Goal: Task Accomplishment & Management: Manage account settings

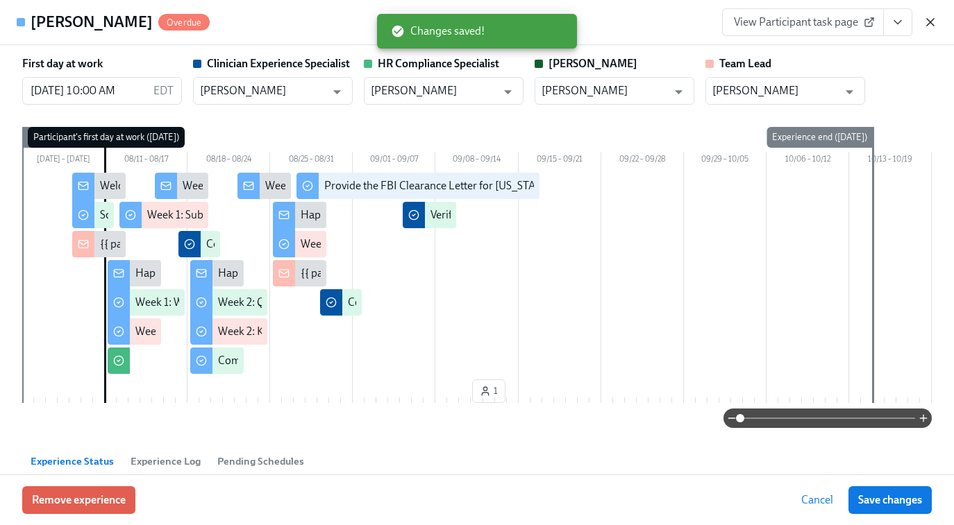
scroll to position [0, 6098]
click at [933, 22] on icon "button" at bounding box center [930, 22] width 14 height 14
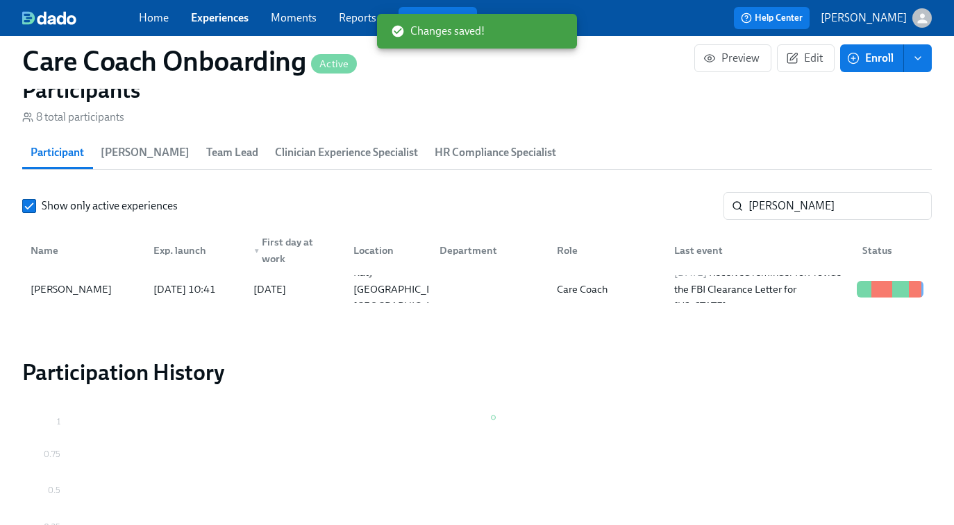
click at [221, 19] on link "Experiences" at bounding box center [220, 17] width 58 height 13
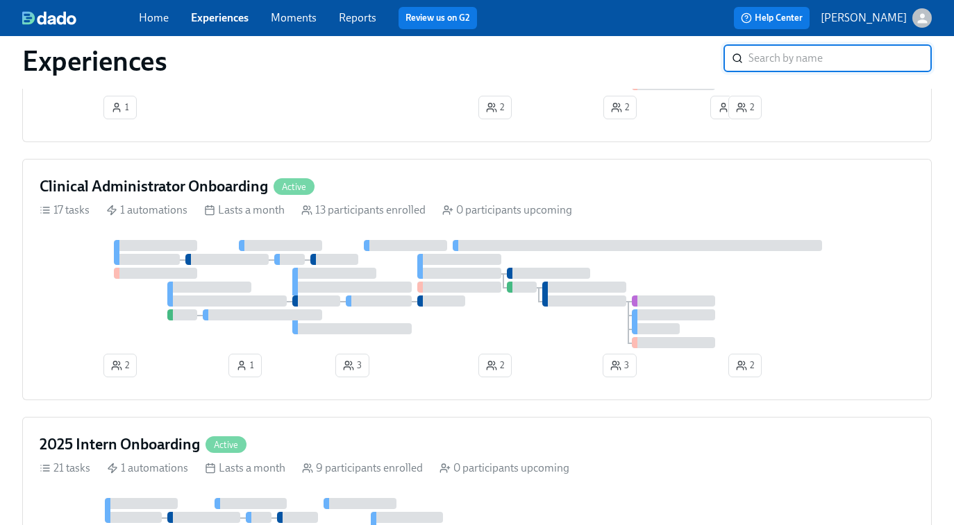
scroll to position [952, 0]
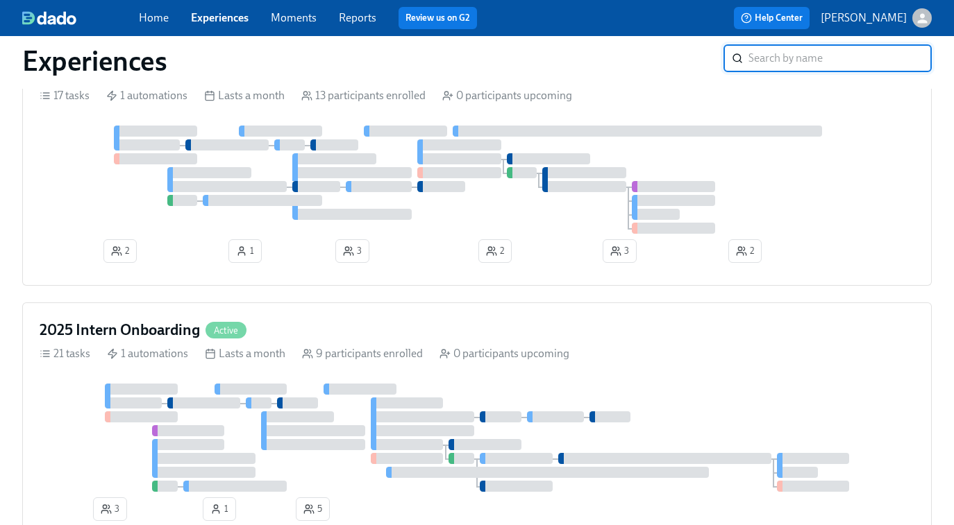
click at [528, 217] on div at bounding box center [477, 180] width 875 height 108
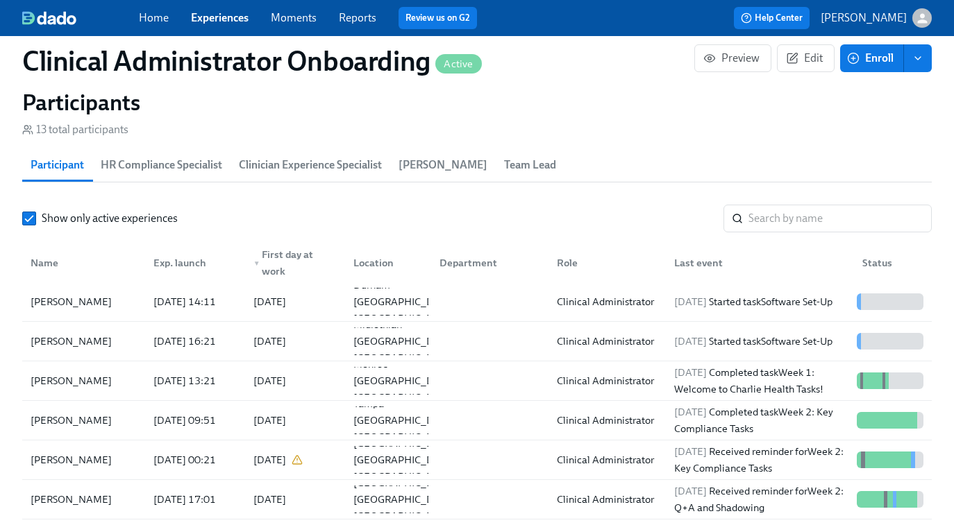
scroll to position [1170, 0]
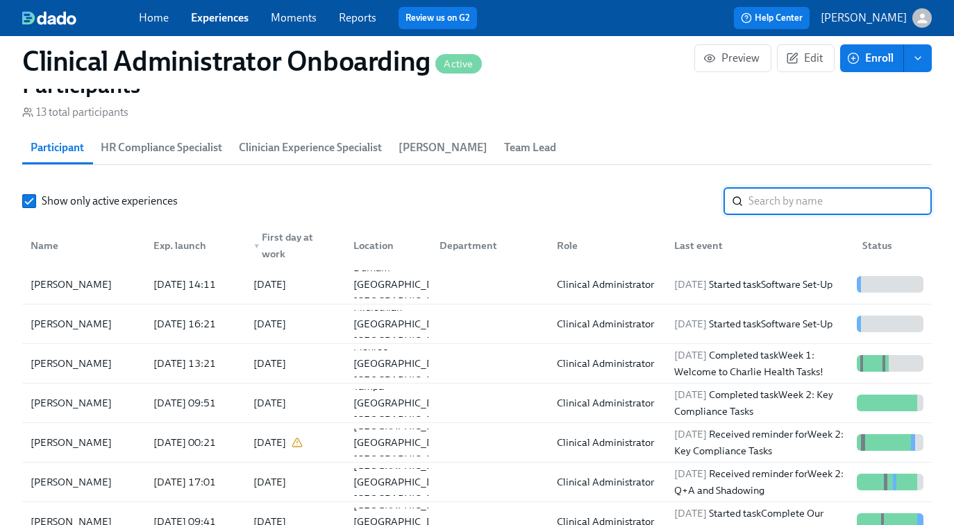
click at [773, 201] on input "search" at bounding box center [839, 201] width 183 height 28
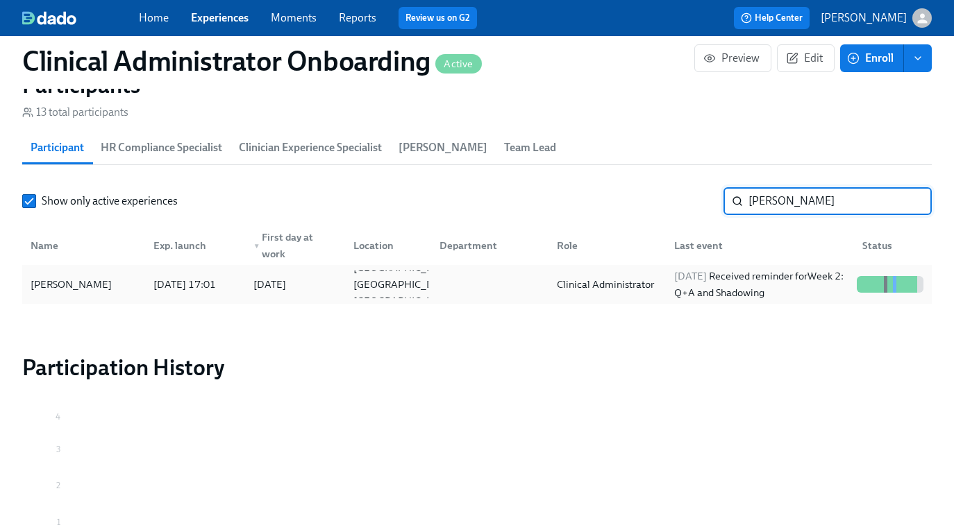
type input "natalie"
click at [643, 283] on div "Clinical Administrator" at bounding box center [605, 284] width 108 height 17
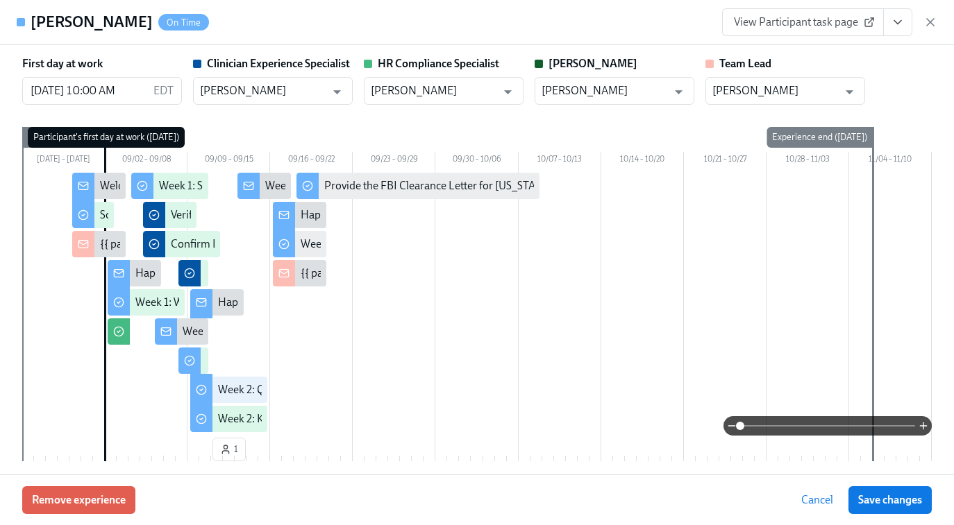
click at [798, 12] on link "View Participant task page" at bounding box center [803, 22] width 162 height 28
click at [834, 28] on span "View Participant task page" at bounding box center [803, 22] width 138 height 14
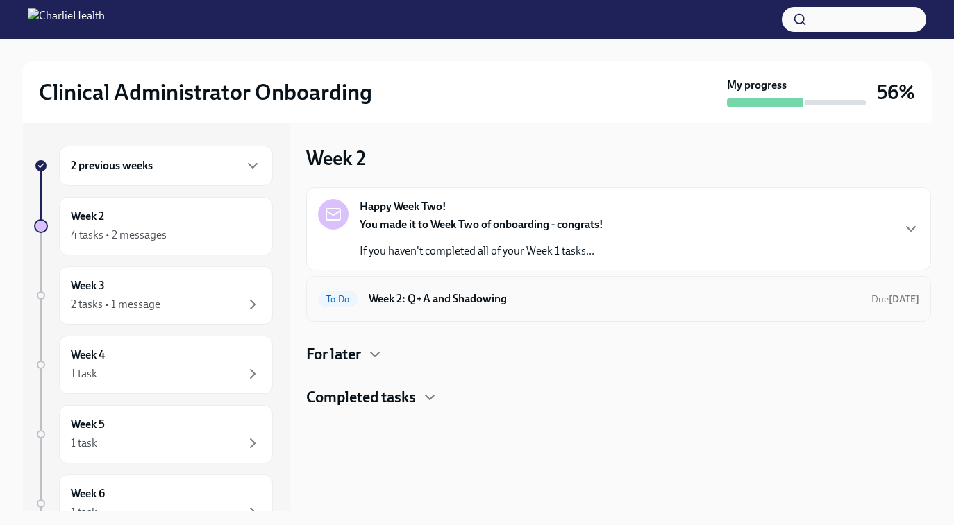
click at [502, 304] on h6 "Week 2: Q+A and Shadowing" at bounding box center [614, 299] width 491 height 15
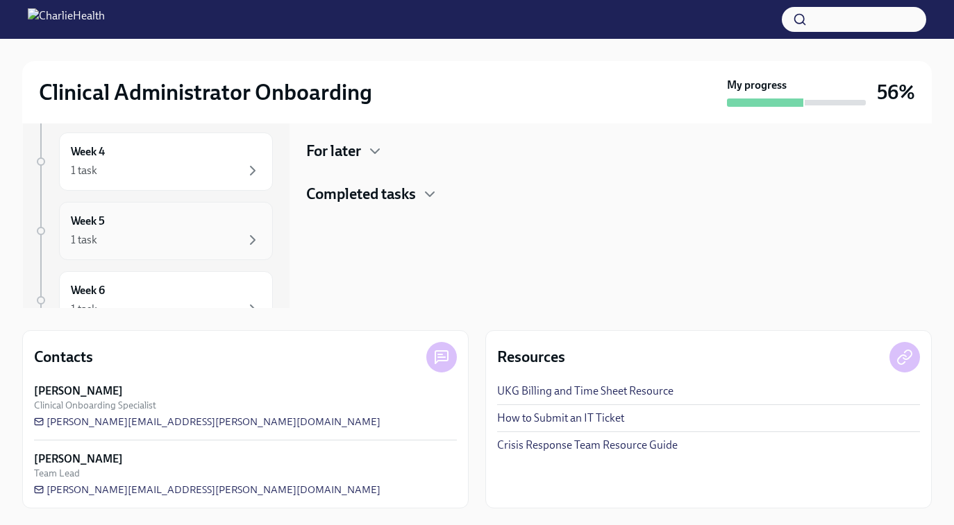
scroll to position [135, 0]
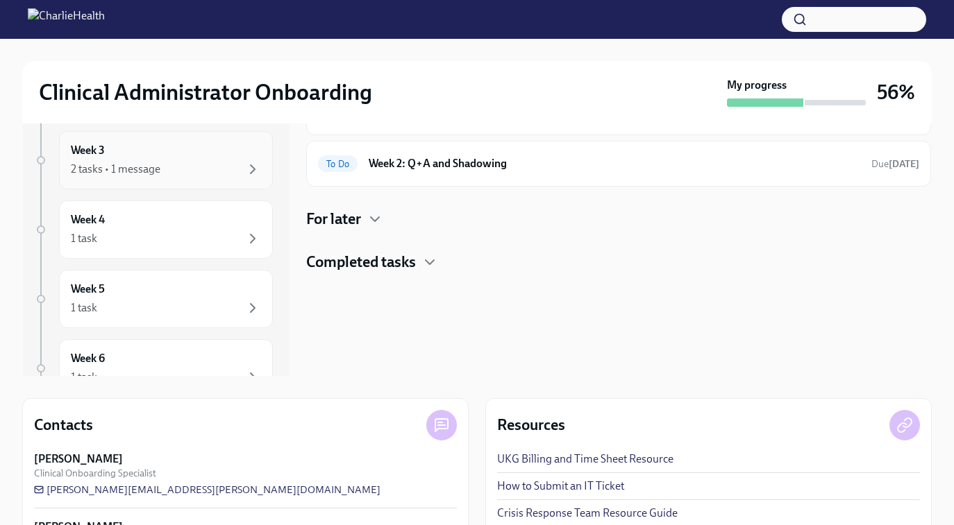
click at [169, 162] on div "2 tasks • 1 message" at bounding box center [166, 169] width 190 height 17
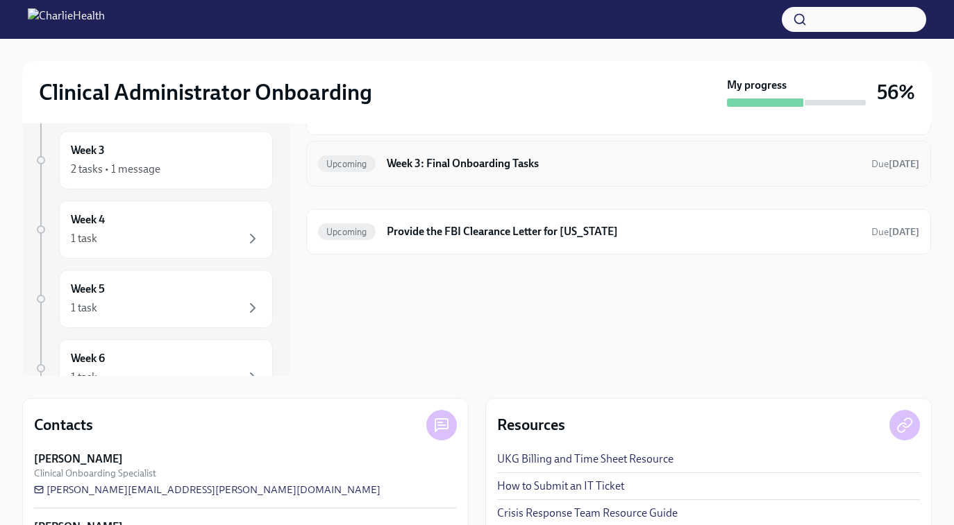
click at [449, 168] on h6 "Week 3: Final Onboarding Tasks" at bounding box center [623, 163] width 473 height 15
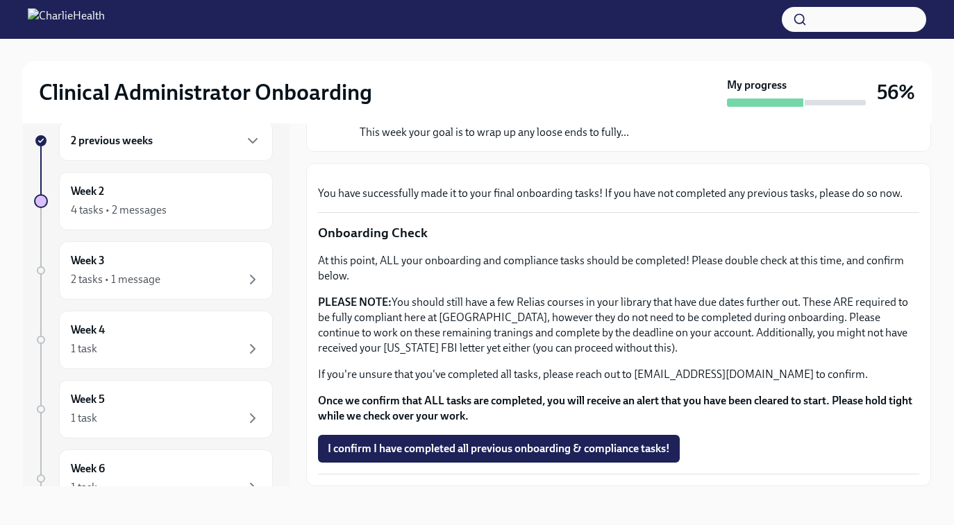
scroll to position [405, 0]
